Goal: Answer question/provide support: Answer question/provide support

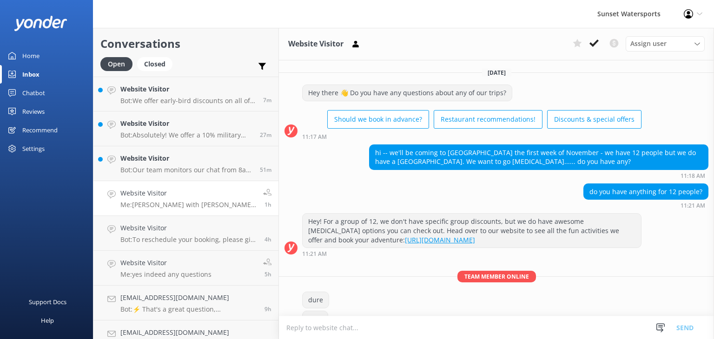
scroll to position [161, 0]
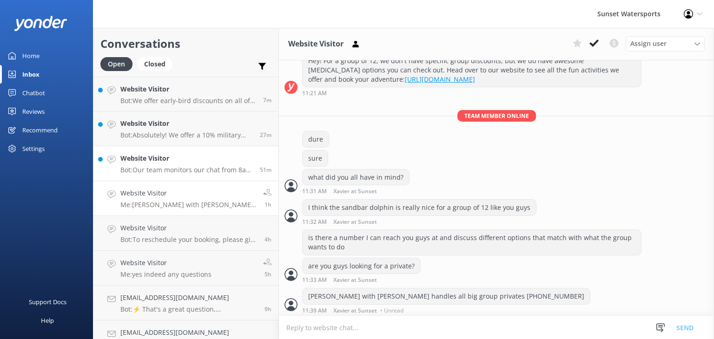
click at [201, 165] on div "Website Visitor Bot: Our team monitors our chat from 8am to 8pm and will be wit…" at bounding box center [186, 163] width 133 height 20
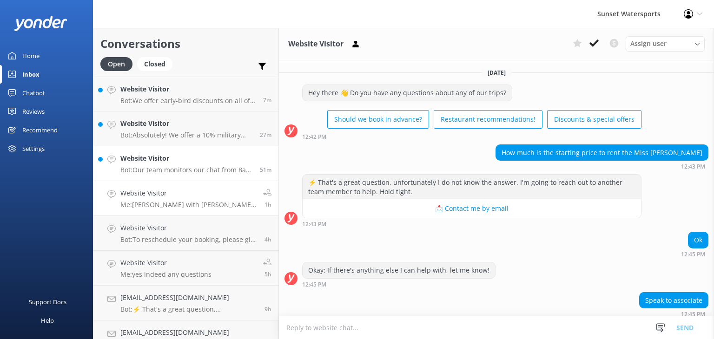
scroll to position [62, 0]
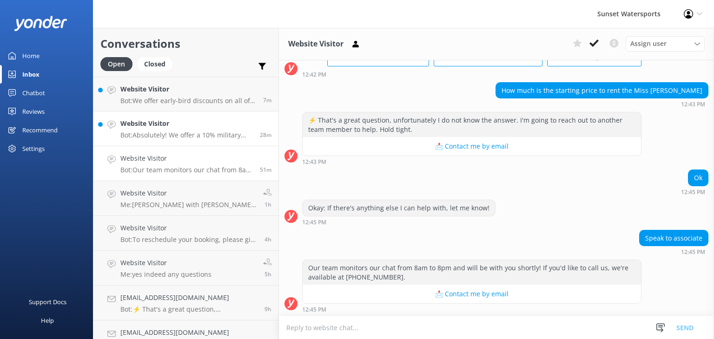
click at [184, 136] on p "Bot: Absolutely! We offer a 10% military discount for veterans. To apply the di…" at bounding box center [186, 135] width 133 height 8
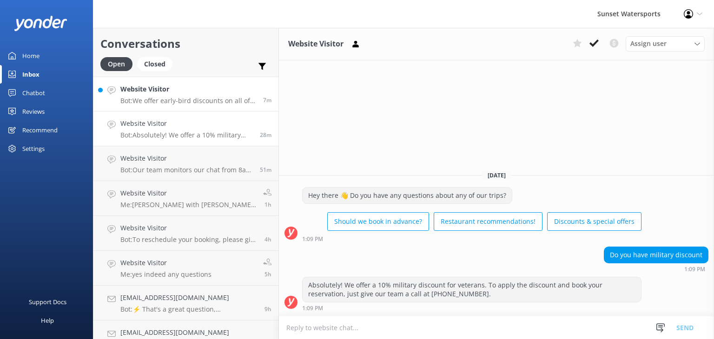
click at [159, 97] on p "Bot: We offer early-bird discounts on all of our morning trips! When you book d…" at bounding box center [188, 101] width 136 height 8
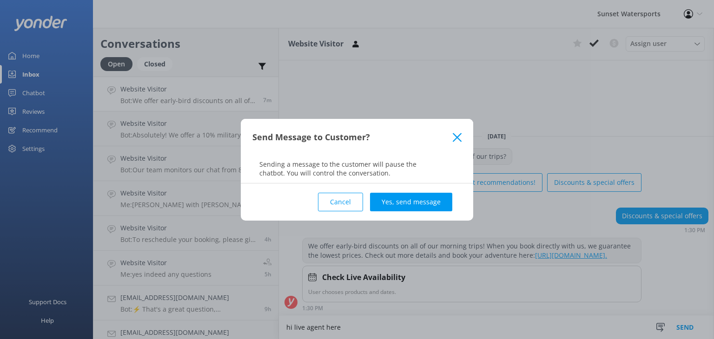
type textarea "hi live agent here"
click at [418, 211] on div "Cancel Yes, send message" at bounding box center [357, 202] width 209 height 37
click at [420, 200] on button "Yes, send message" at bounding box center [411, 202] width 82 height 19
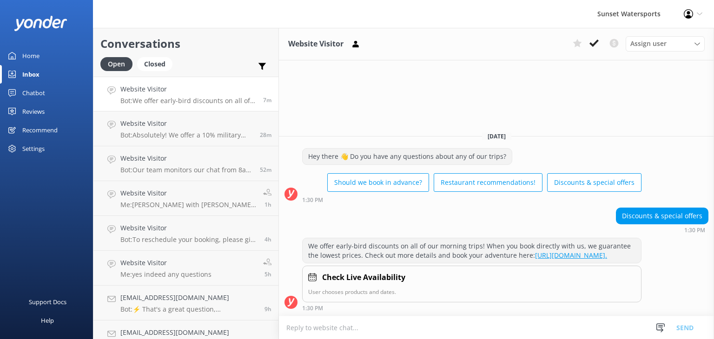
scroll to position [5, 0]
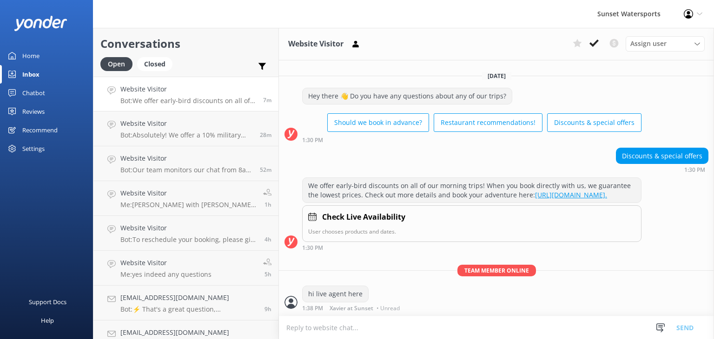
click at [209, 102] on p "Bot: We offer early-bird discounts on all of our morning trips! When you book d…" at bounding box center [188, 101] width 136 height 8
click at [203, 135] on p "Bot: Absolutely! We offer a 10% military discount for veterans. To apply the di…" at bounding box center [186, 135] width 133 height 8
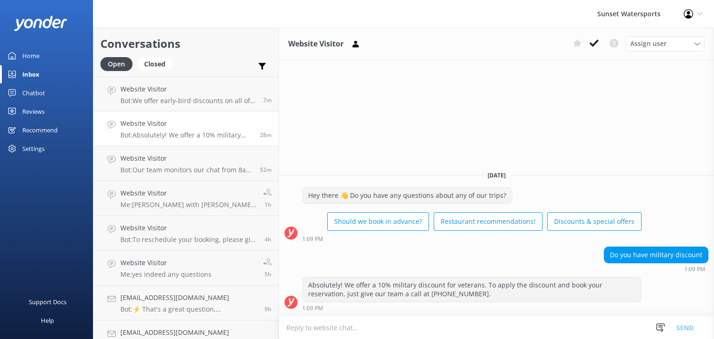
click at [373, 324] on textarea at bounding box center [496, 328] width 435 height 23
drag, startPoint x: 377, startPoint y: 328, endPoint x: 508, endPoint y: 324, distance: 131.7
click at [515, 325] on textarea "live agent here let me know if iI can help with any questions" at bounding box center [496, 327] width 435 height 23
click at [382, 326] on textarea "live agent here let me know if iI can help with any questions" at bounding box center [496, 327] width 435 height 23
type textarea "live agent here let me know if I can help with any questions"
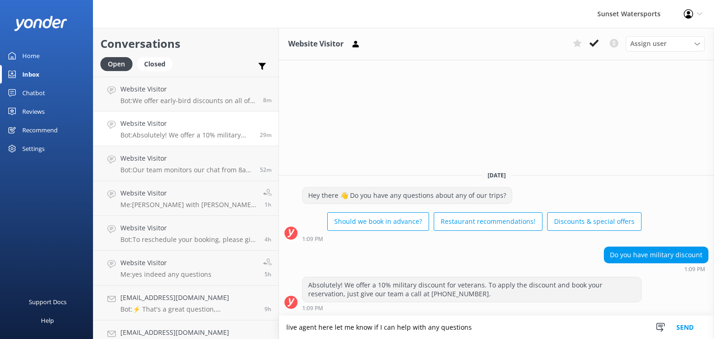
click at [689, 328] on button "Send" at bounding box center [685, 327] width 35 height 23
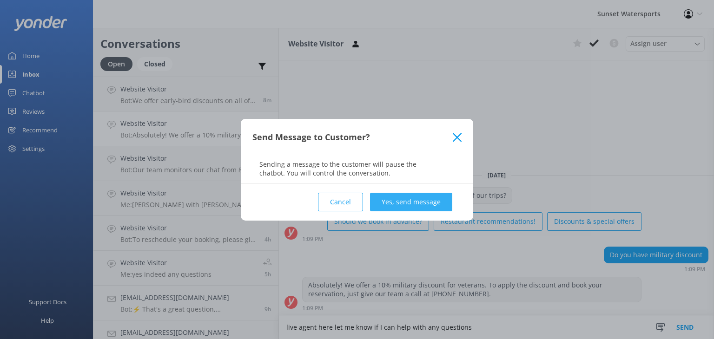
click at [418, 200] on button "Yes, send message" at bounding box center [411, 202] width 82 height 19
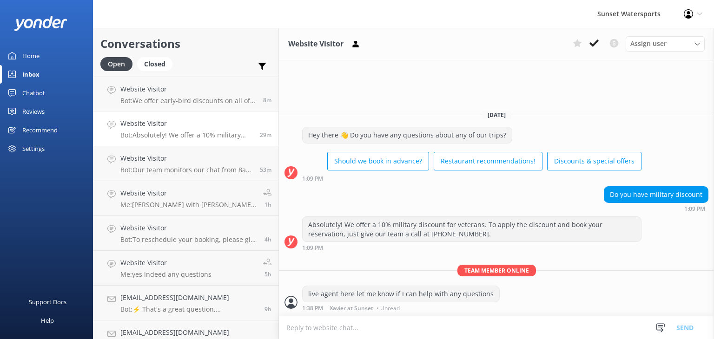
click at [177, 146] on link "Website Visitor Bot: Absolutely! We offer a 10% military discount for veterans.…" at bounding box center [185, 129] width 185 height 35
click at [171, 200] on div "Website Visitor Me: [PERSON_NAME] with Sunset handles all big group privates [P…" at bounding box center [188, 198] width 136 height 20
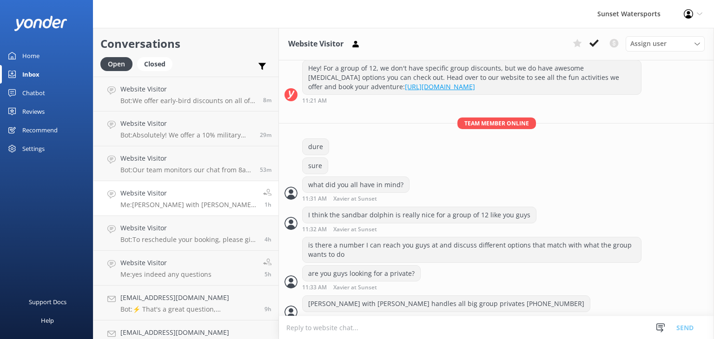
scroll to position [161, 0]
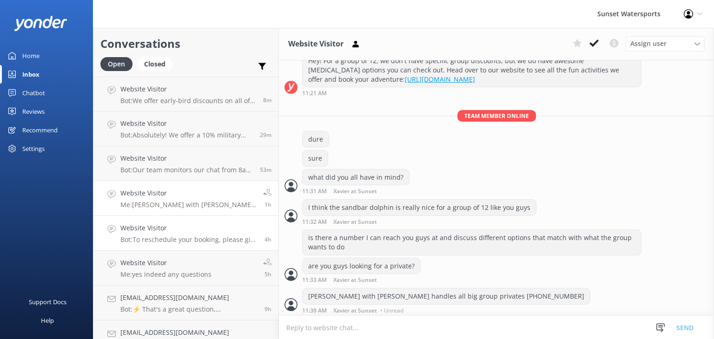
click at [170, 239] on p "Bot: To reschedule your booking, please give our office a call at [PHONE_NUMBER…" at bounding box center [188, 240] width 137 height 8
